Goal: Task Accomplishment & Management: Use online tool/utility

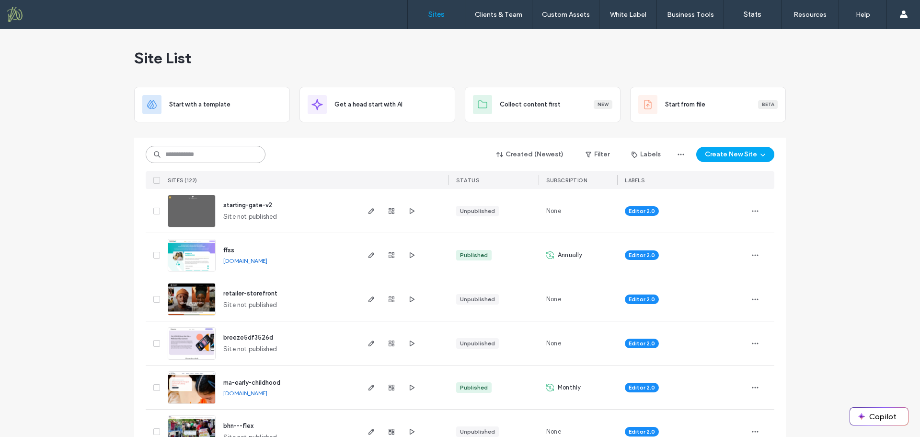
click at [220, 155] on input at bounding box center [206, 154] width 120 height 17
type input "******"
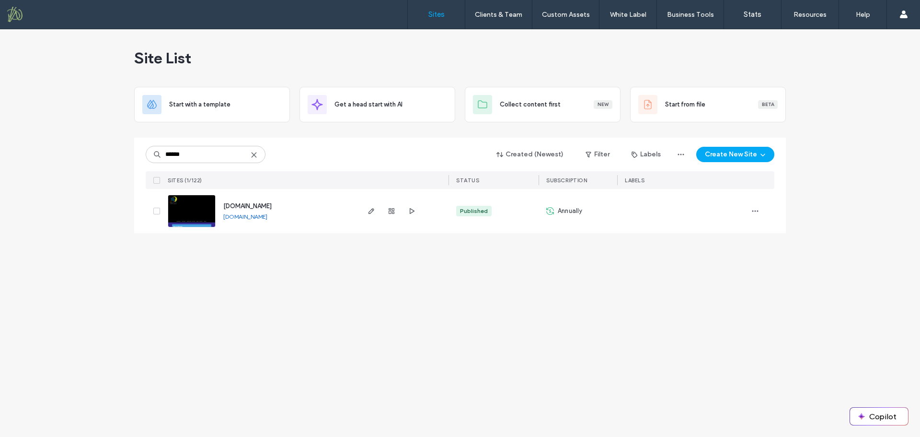
click at [246, 207] on span "www.brightnights.org" at bounding box center [247, 205] width 48 height 7
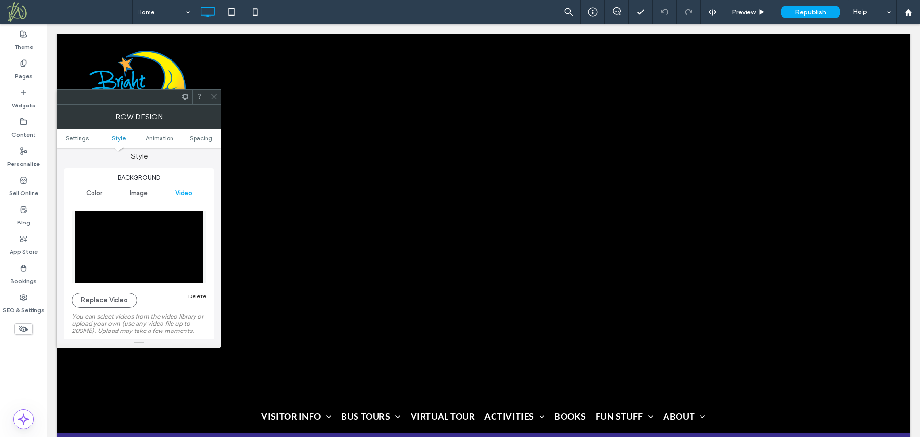
scroll to position [95, 0]
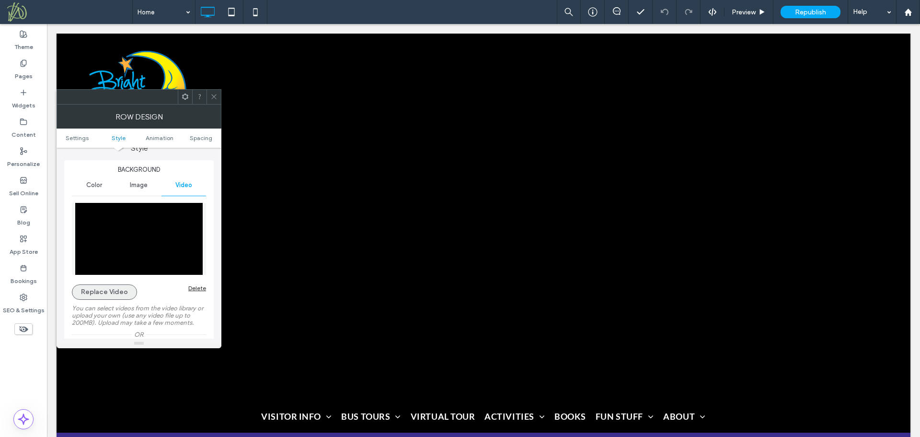
click at [124, 291] on button "Replace Video" at bounding box center [104, 291] width 65 height 15
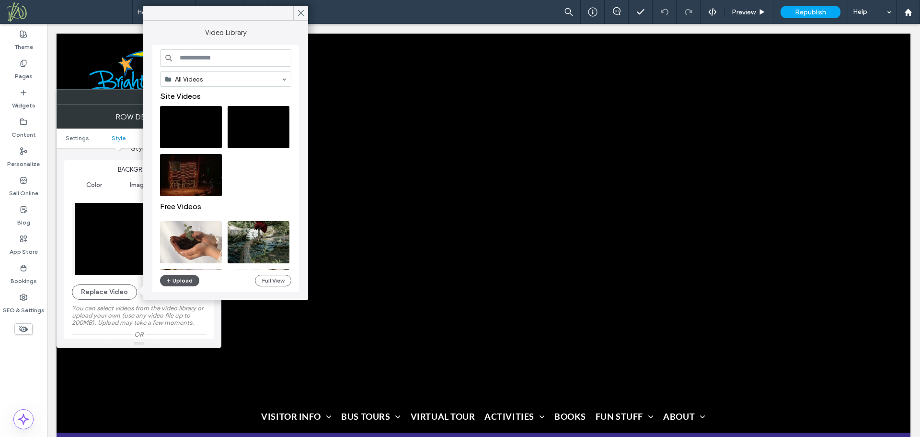
click at [189, 280] on button "Upload" at bounding box center [179, 281] width 39 height 12
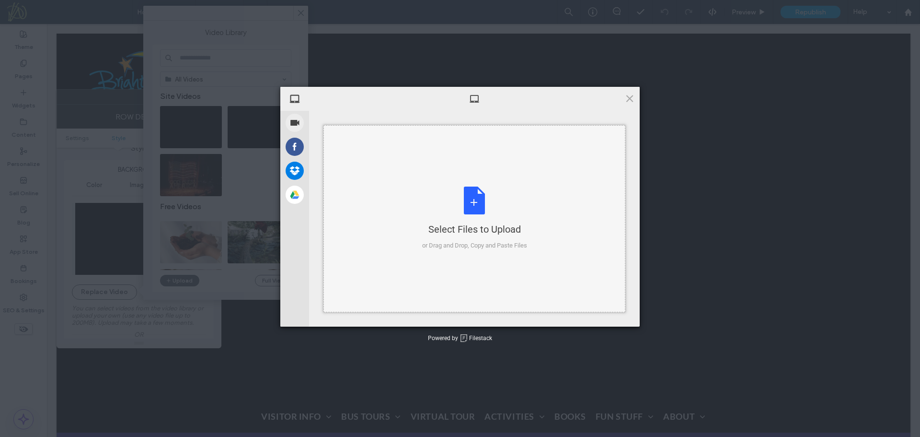
click at [448, 236] on div "Select Files to Upload or Drag and Drop, Copy and Paste Files" at bounding box center [474, 218] width 105 height 64
type input "**********"
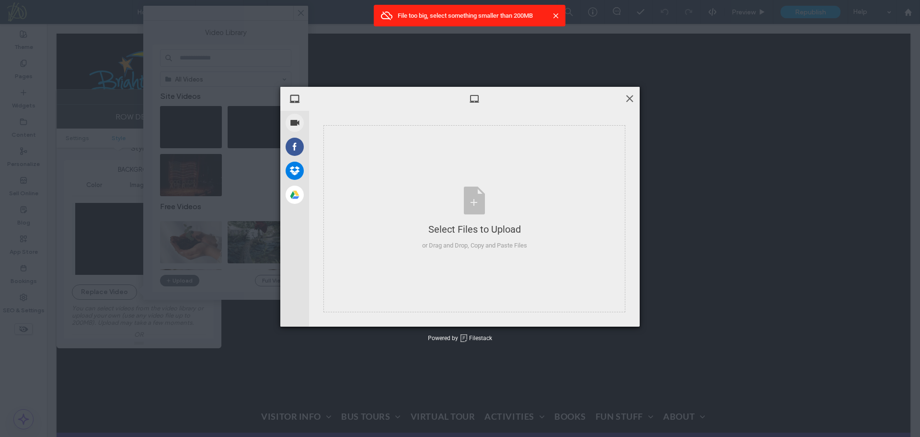
click at [630, 96] on span at bounding box center [629, 98] width 11 height 11
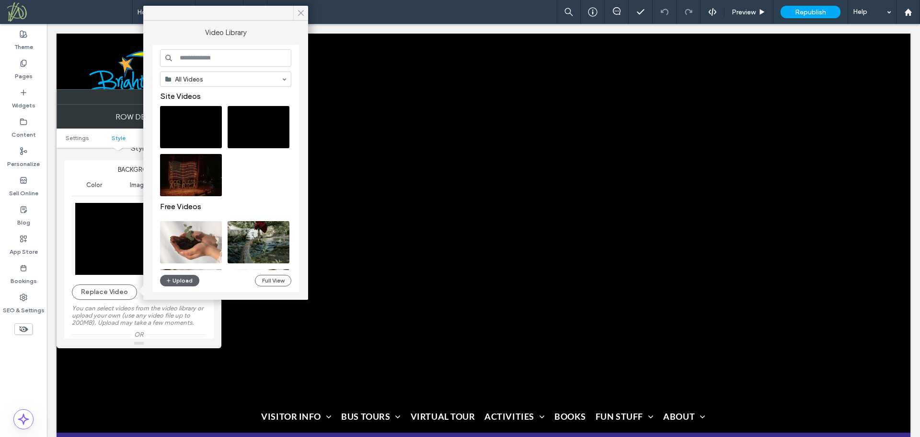
click at [299, 12] on use at bounding box center [301, 13] width 5 height 5
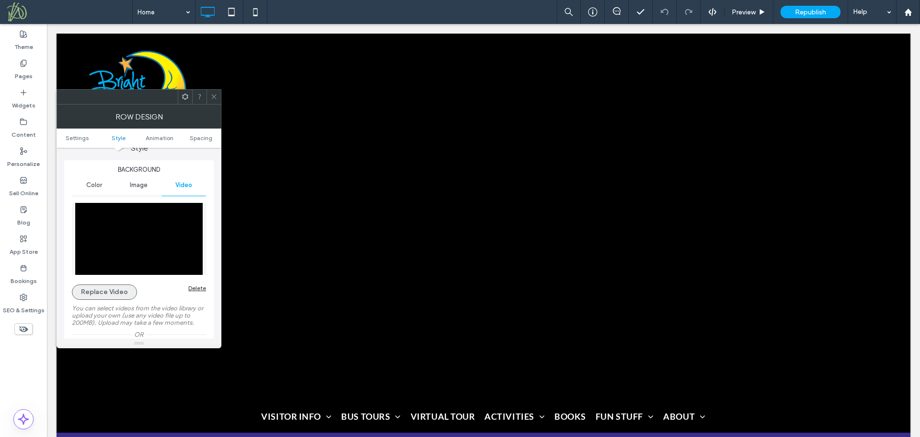
click at [124, 295] on button "Replace Video" at bounding box center [104, 291] width 65 height 15
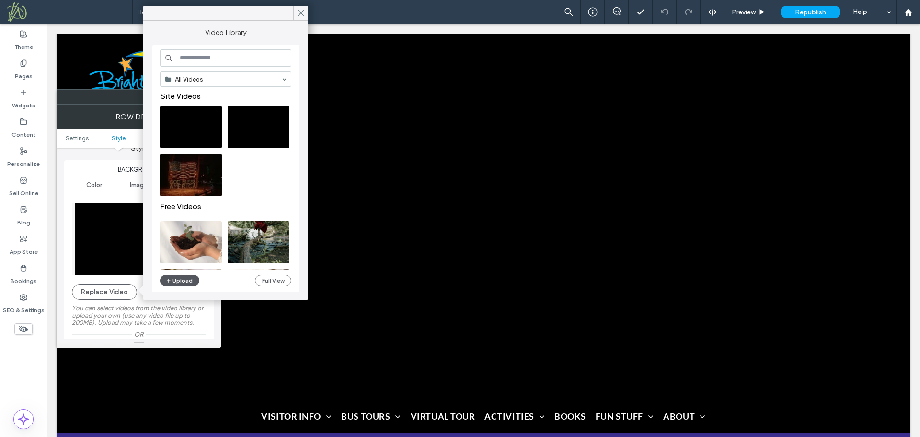
click at [181, 277] on button "Upload" at bounding box center [179, 281] width 39 height 12
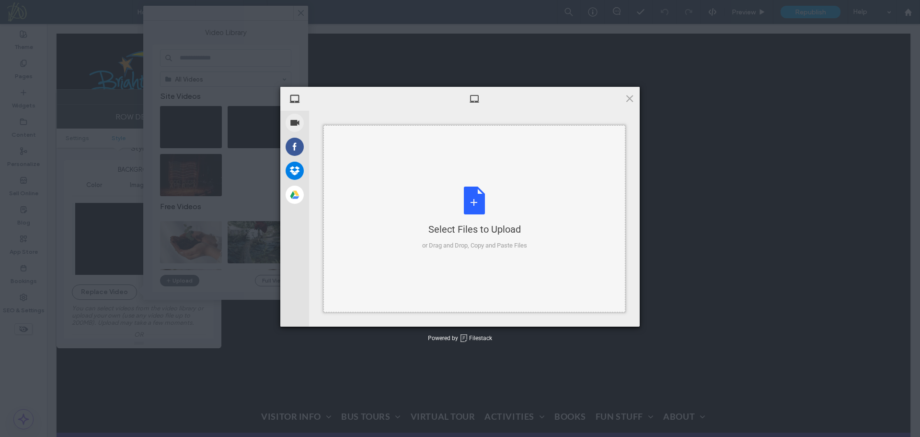
click at [459, 203] on div "Select Files to Upload or Drag and Drop, Copy and Paste Files" at bounding box center [474, 218] width 105 height 64
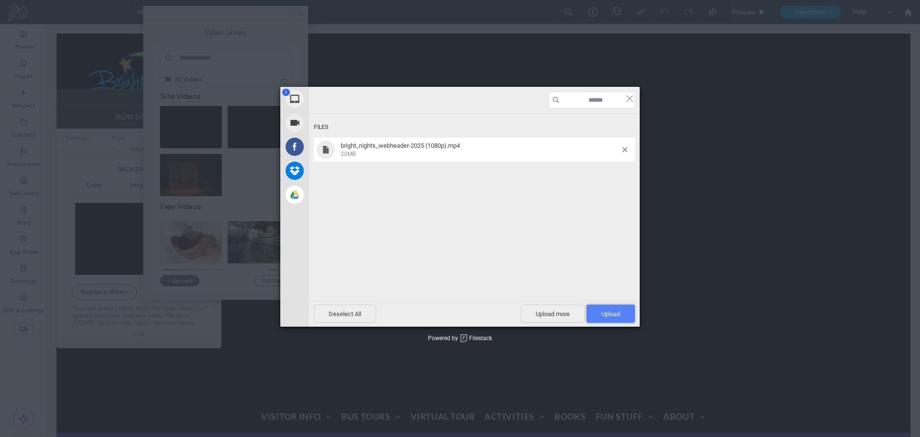
click at [624, 314] on span "Upload 1" at bounding box center [611, 313] width 48 height 18
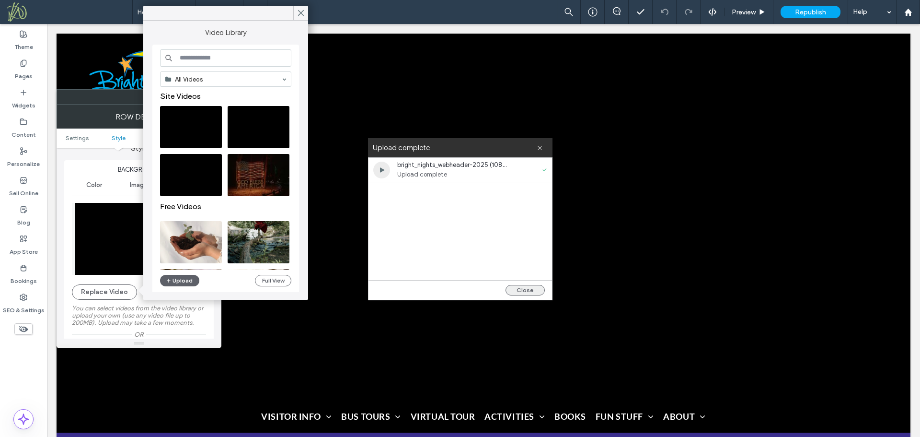
click at [541, 288] on button "Close" at bounding box center [525, 290] width 39 height 11
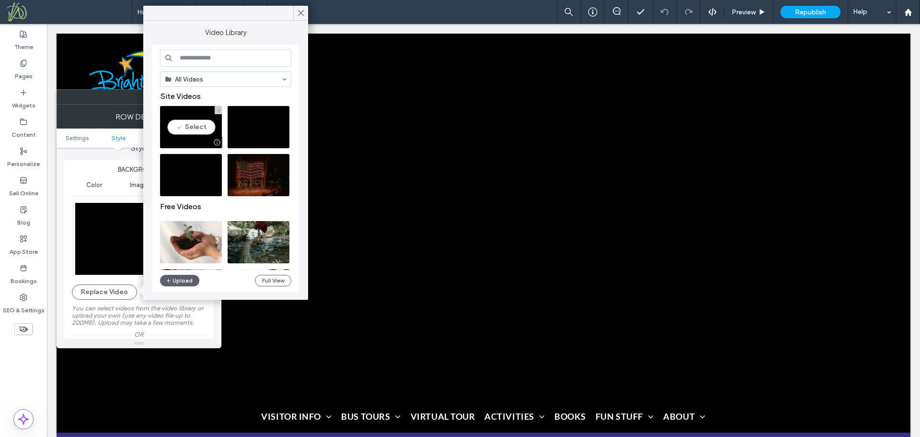
click at [199, 127] on video at bounding box center [191, 127] width 62 height 42
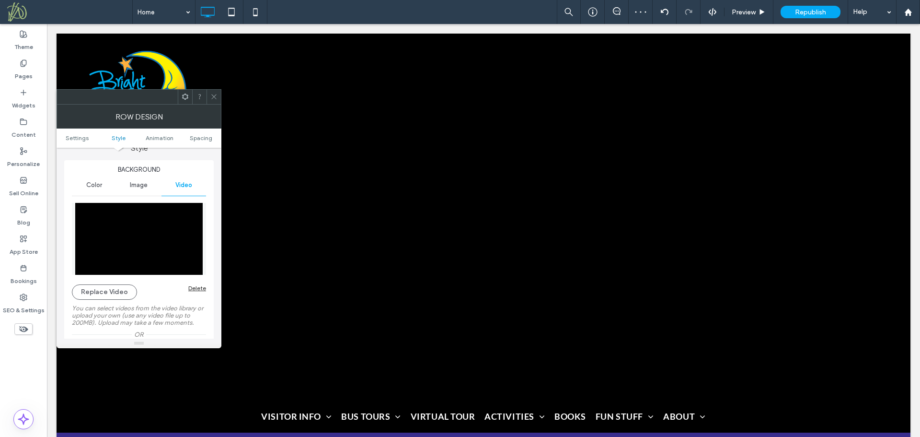
click at [214, 97] on icon at bounding box center [213, 96] width 7 height 7
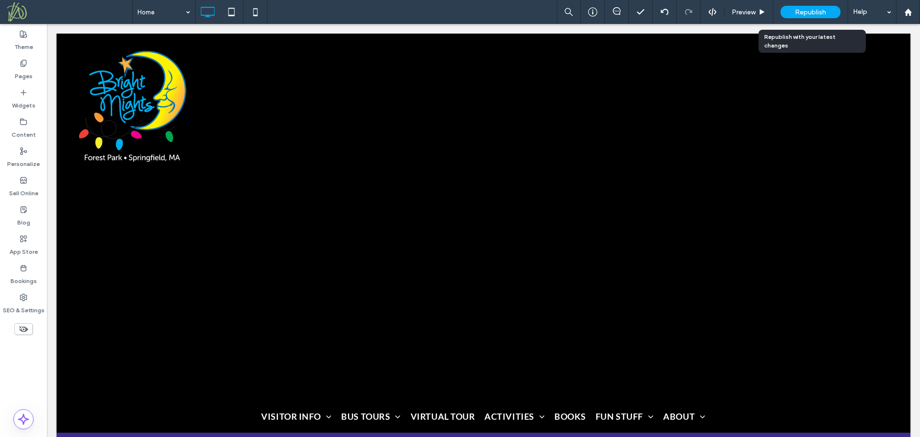
click at [814, 11] on span "Republish" at bounding box center [810, 12] width 31 height 8
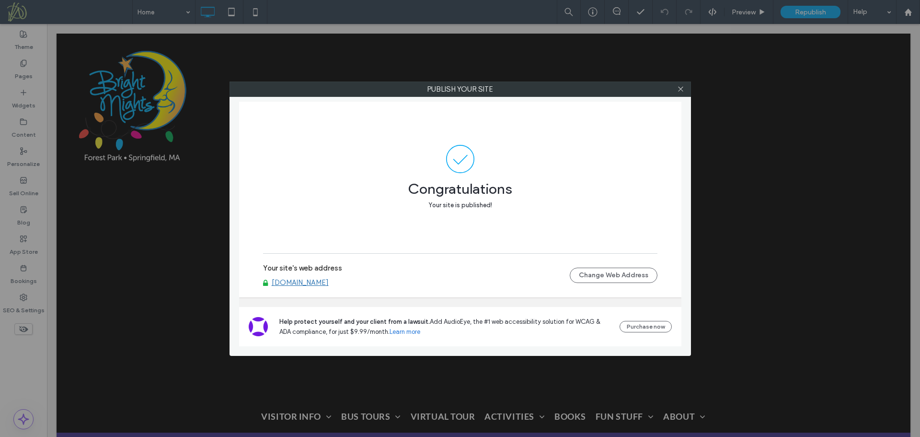
click at [299, 282] on link "www.brightnights.org" at bounding box center [300, 282] width 57 height 9
click at [681, 90] on icon at bounding box center [680, 88] width 7 height 7
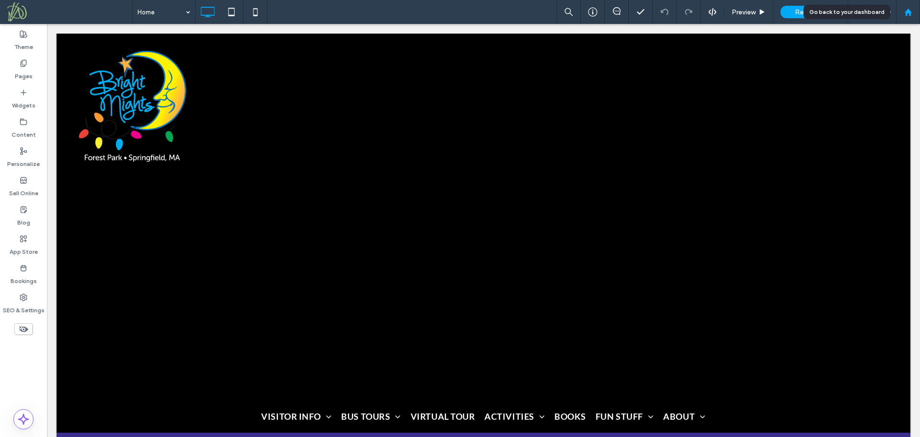
click at [909, 16] on icon at bounding box center [908, 12] width 8 height 8
